Goal: Navigation & Orientation: Find specific page/section

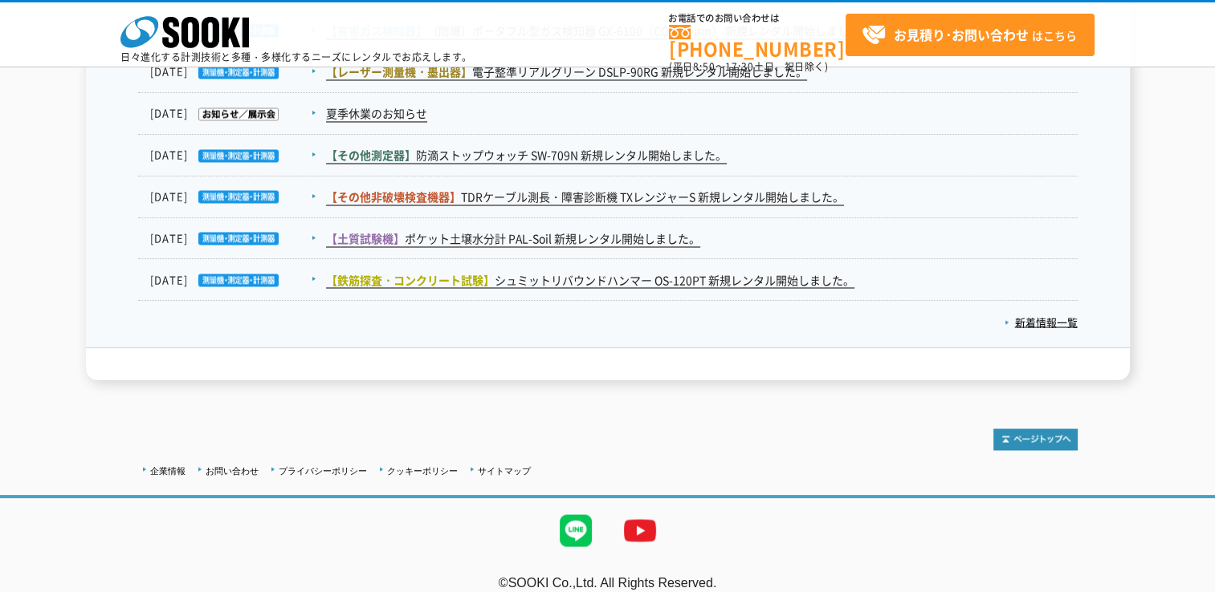
scroll to position [2771, 0]
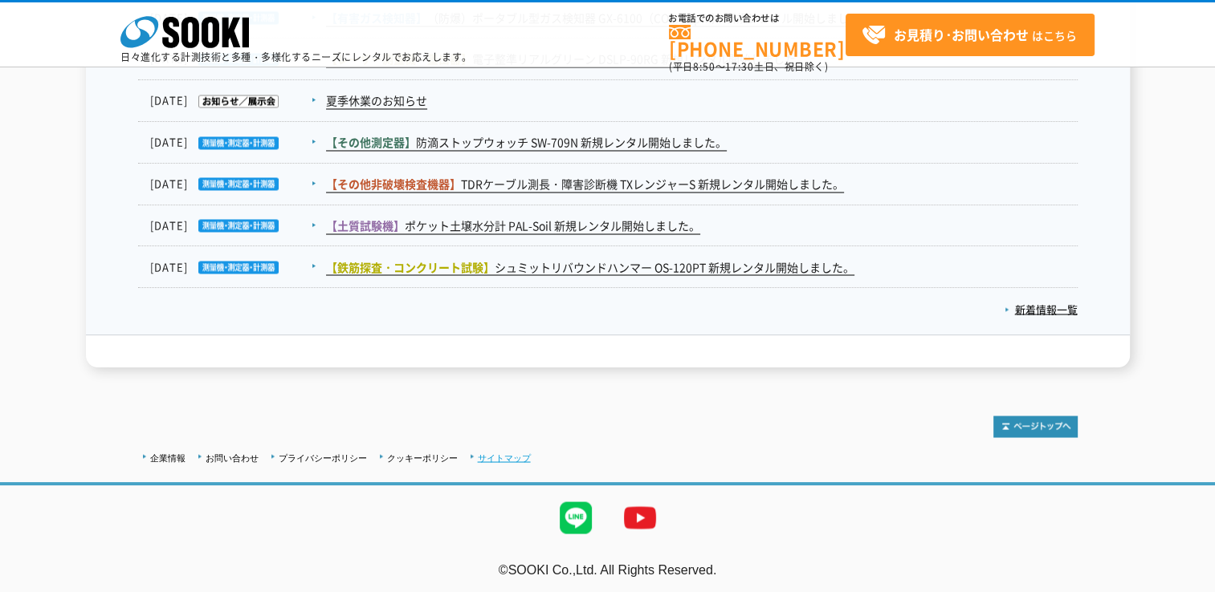
click at [514, 454] on link "サイトマップ" at bounding box center [504, 458] width 53 height 10
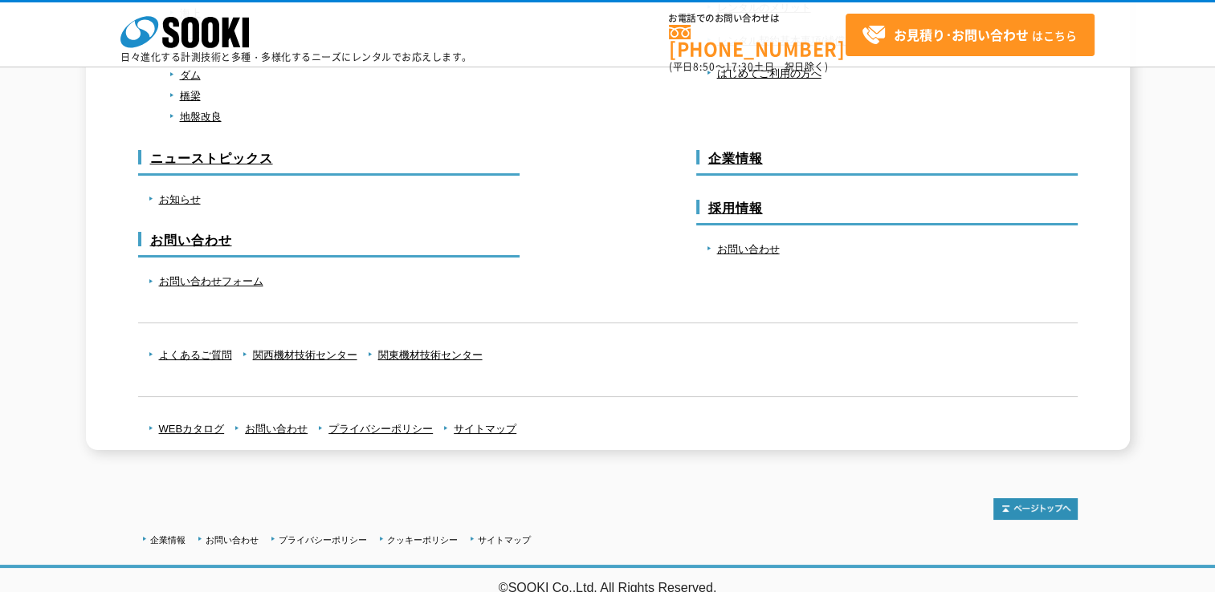
scroll to position [975, 0]
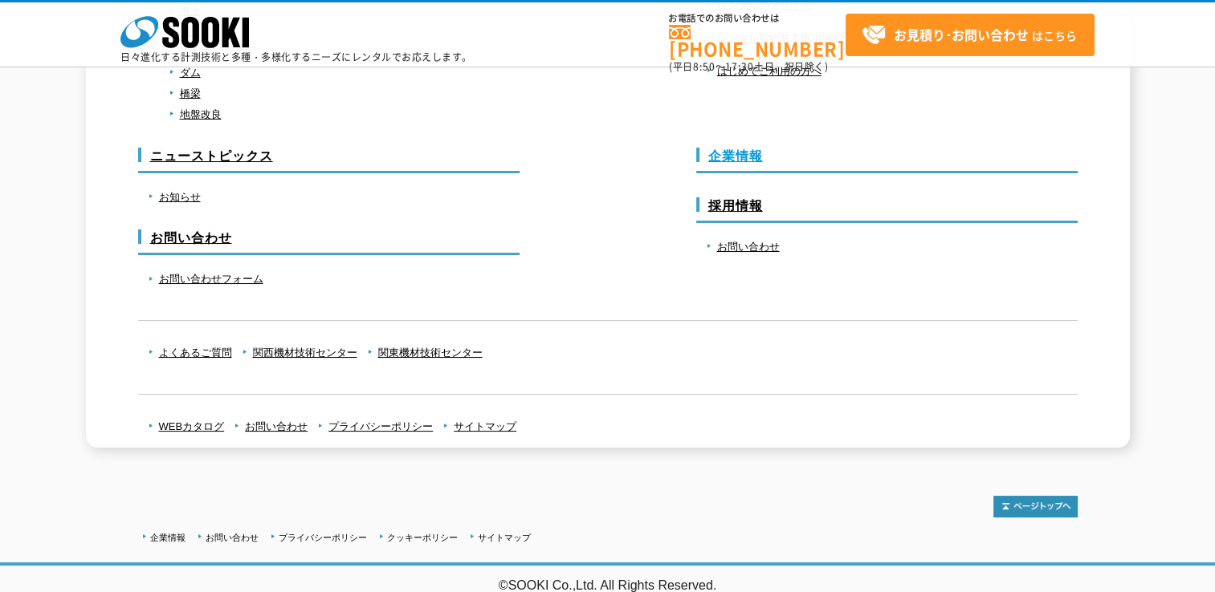
click at [733, 149] on link "企業情報" at bounding box center [735, 156] width 55 height 14
click at [294, 353] on link "関西機材技術センター" at bounding box center [305, 353] width 104 height 12
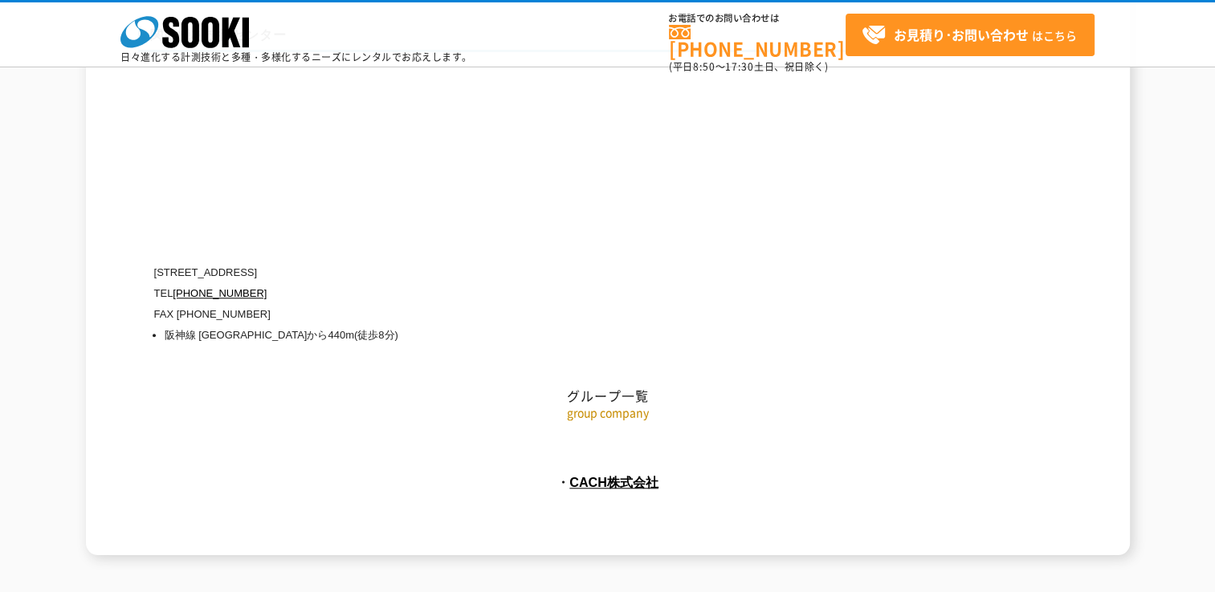
scroll to position [7347, 0]
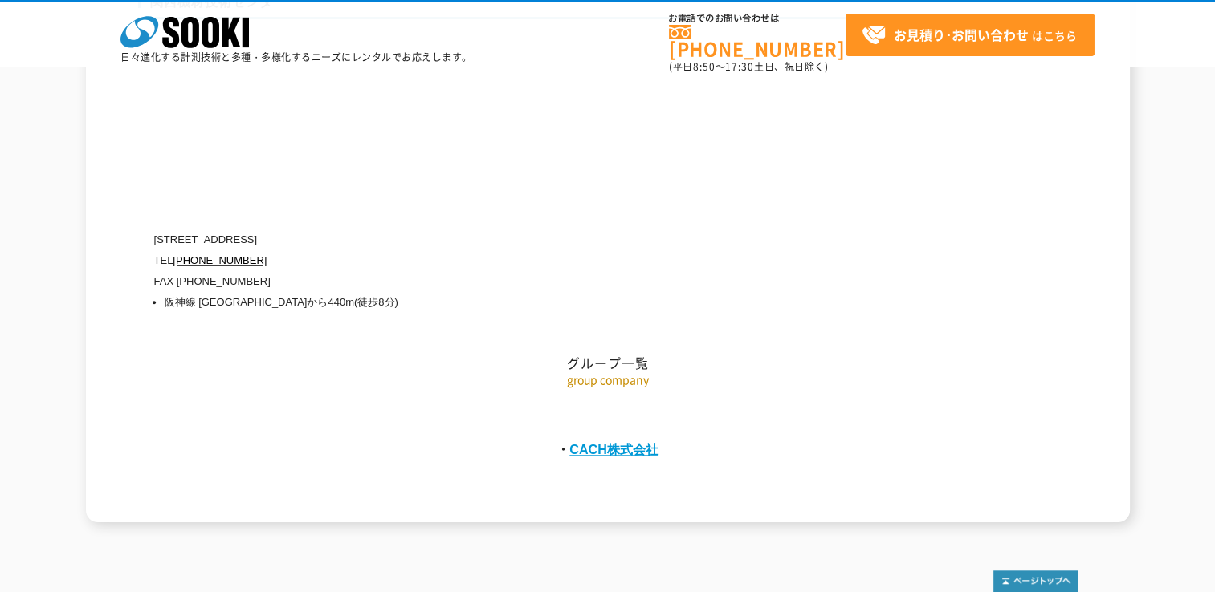
click at [572, 442] on link "CACH株式会社" at bounding box center [613, 449] width 89 height 14
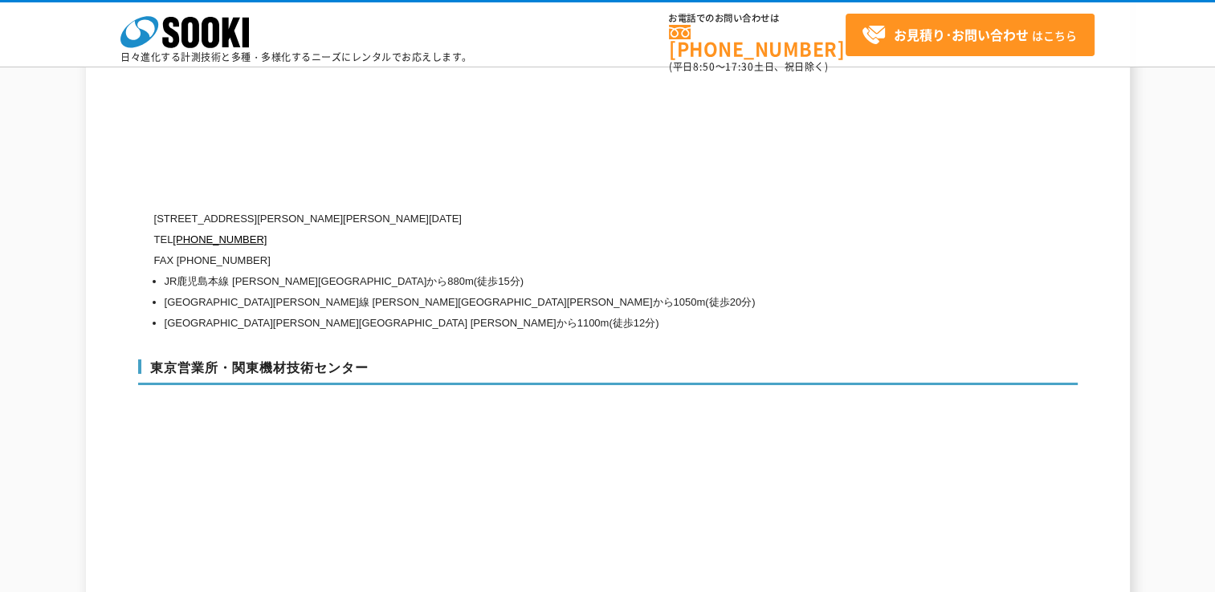
scroll to position [6464, 0]
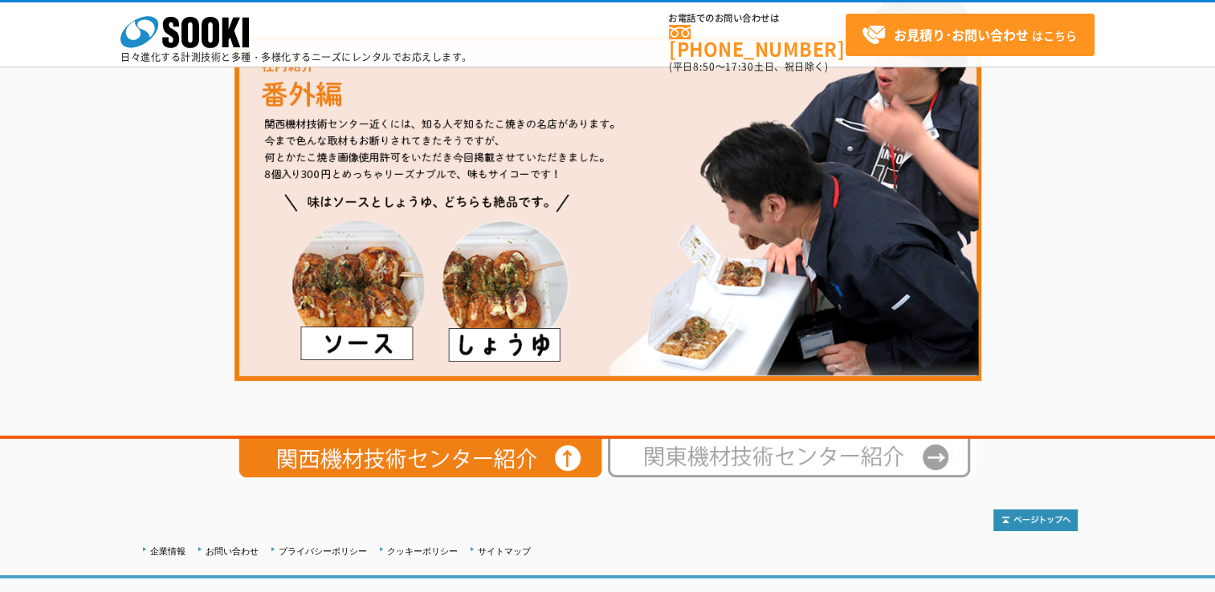
scroll to position [2873, 0]
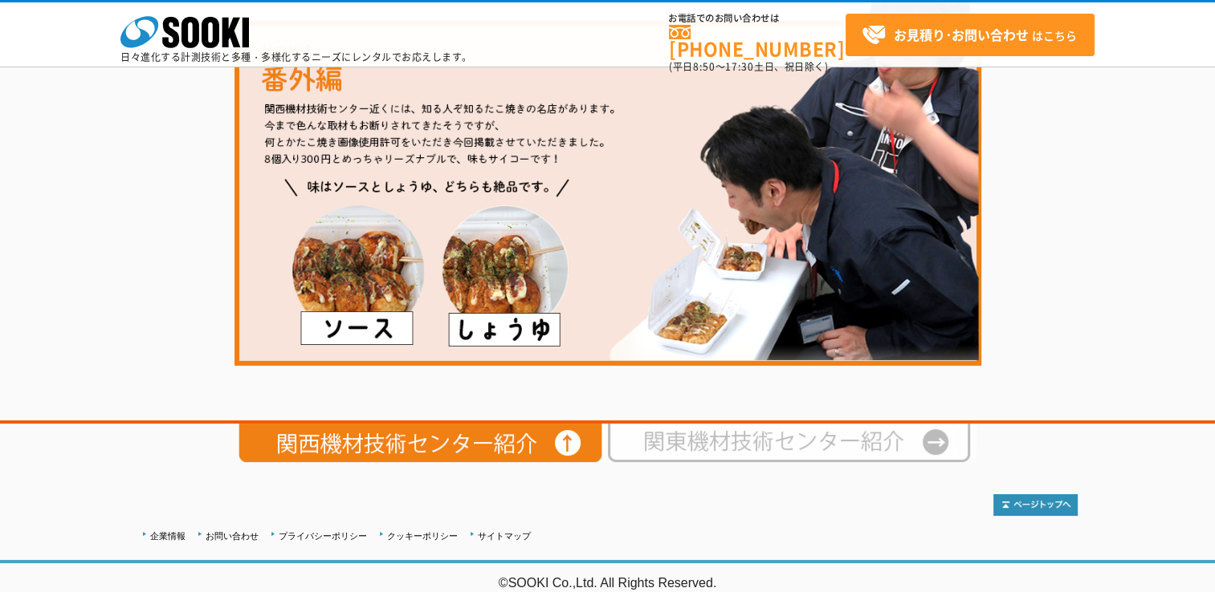
click at [758, 435] on img at bounding box center [792, 443] width 369 height 39
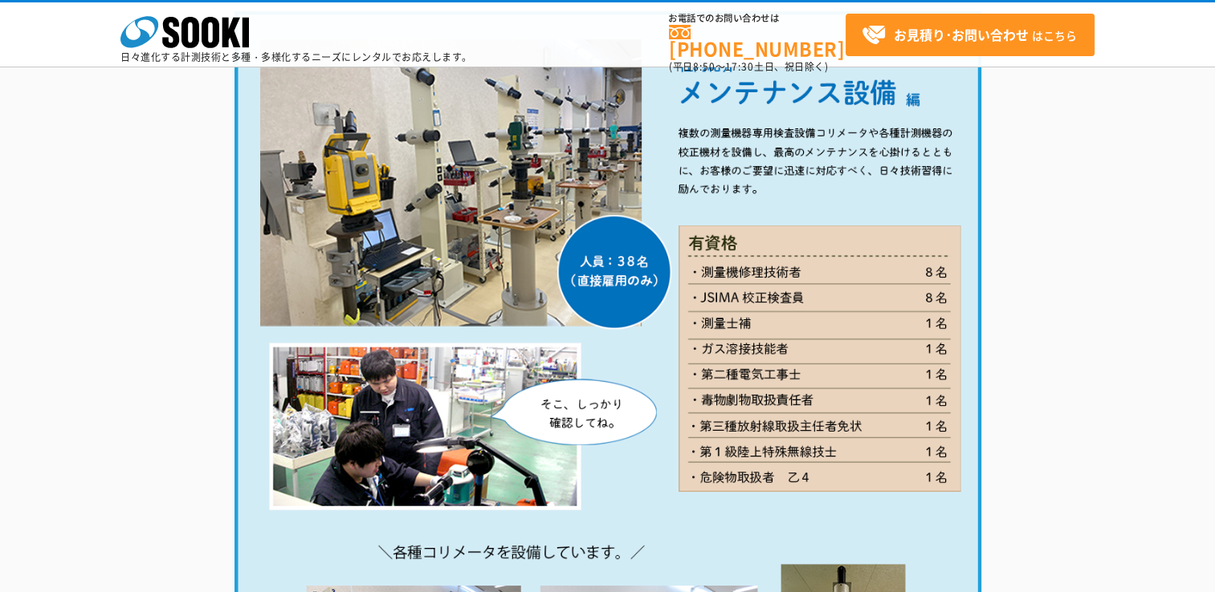
scroll to position [1885, 0]
